Goal: Obtain resource: Obtain resource

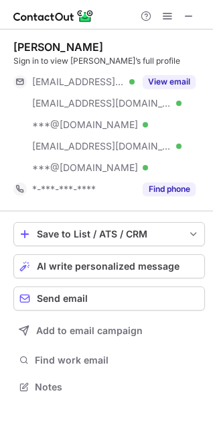
scroll to position [378, 213]
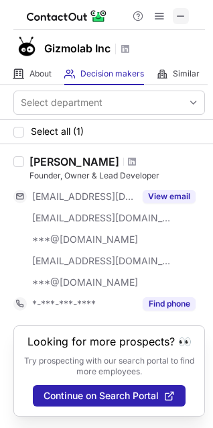
click at [178, 15] on span at bounding box center [181, 16] width 11 height 11
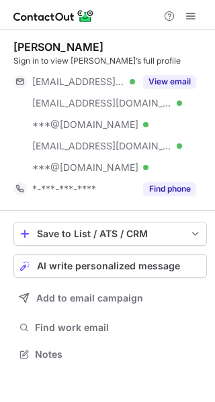
scroll to position [345, 215]
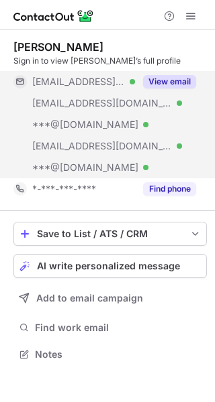
click at [179, 82] on button "View email" at bounding box center [169, 81] width 53 height 13
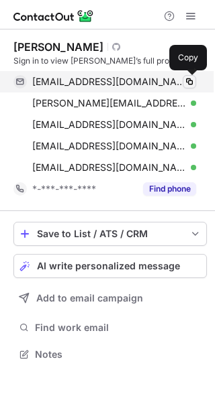
click at [189, 81] on span at bounding box center [189, 81] width 11 height 11
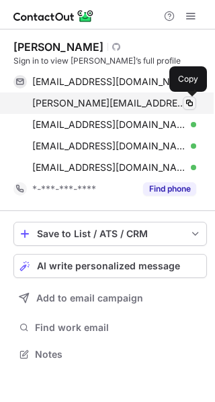
click at [191, 99] on span at bounding box center [189, 103] width 11 height 11
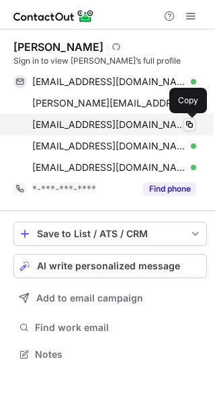
click at [189, 123] on span at bounding box center [189, 124] width 11 height 11
